Goal: Information Seeking & Learning: Learn about a topic

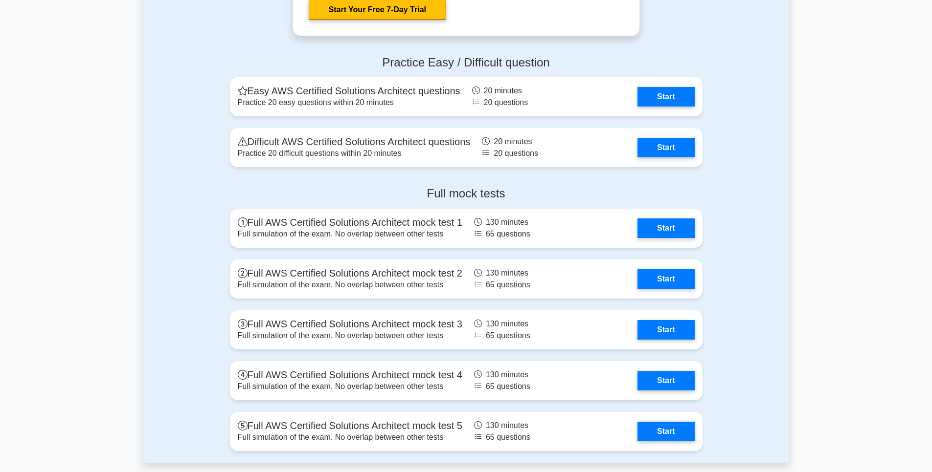
scroll to position [2093, 0]
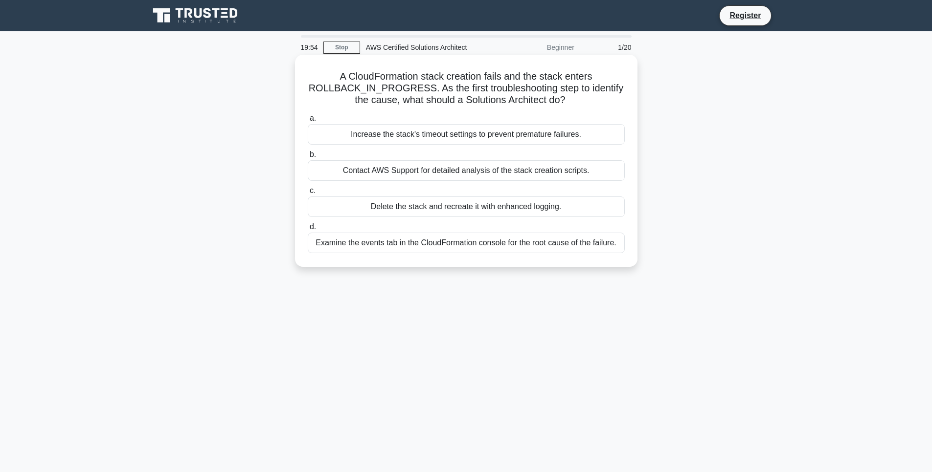
click at [374, 137] on div "Increase the stack's timeout settings to prevent premature failures." at bounding box center [466, 134] width 317 height 21
click at [308, 122] on input "a. Increase the stack's timeout settings to prevent premature failures." at bounding box center [308, 118] width 0 height 6
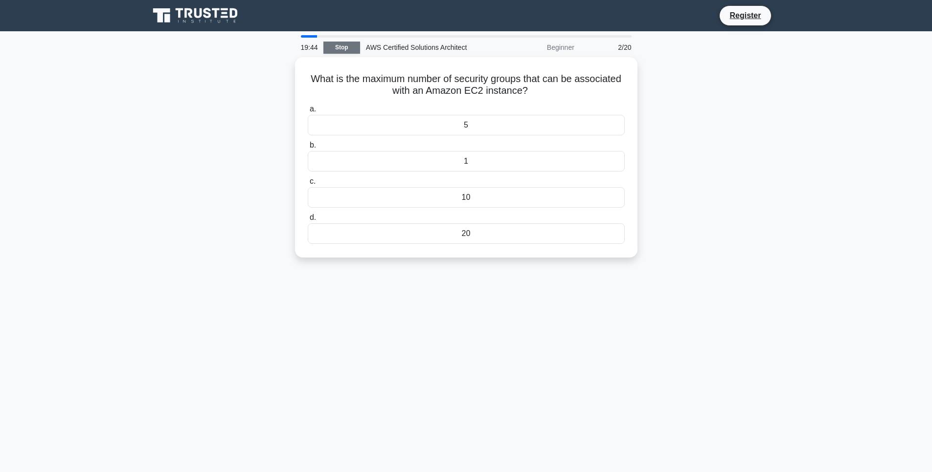
click at [348, 52] on link "Stop" at bounding box center [341, 48] width 37 height 12
click at [434, 153] on div "1" at bounding box center [466, 159] width 317 height 21
click at [308, 146] on input "b. 1" at bounding box center [308, 143] width 0 height 6
